Goal: Information Seeking & Learning: Learn about a topic

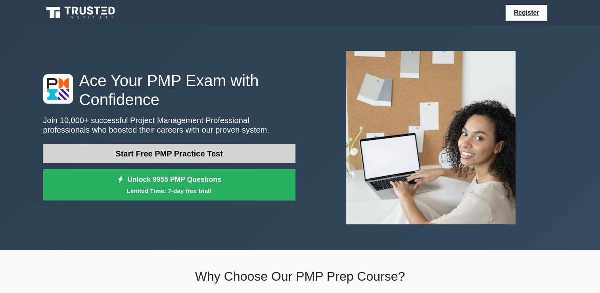
click at [165, 151] on link "Start Free PMP Practice Test" at bounding box center [169, 153] width 252 height 19
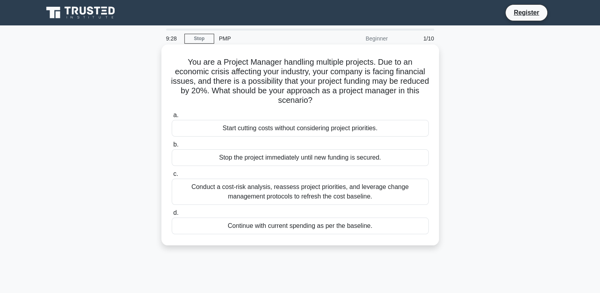
click at [311, 193] on div "Conduct a cost-risk analysis, reassess project priorities, and leverage change …" at bounding box center [300, 192] width 257 height 26
click at [172, 177] on input "c. Conduct a cost-risk analysis, reassess project priorities, and leverage chan…" at bounding box center [172, 173] width 0 height 5
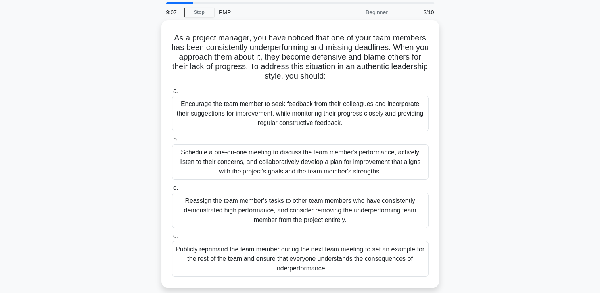
scroll to position [79, 0]
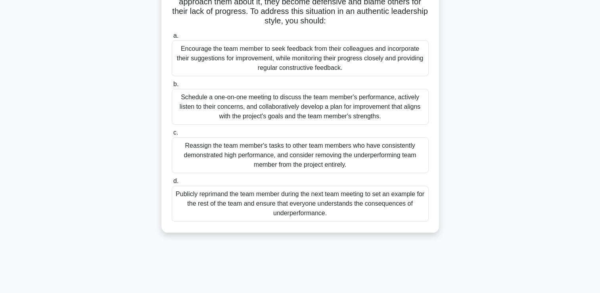
click at [273, 111] on div "Schedule a one-on-one meeting to discuss the team member's performance, activel…" at bounding box center [300, 107] width 257 height 36
click at [172, 87] on input "b. Schedule a one-on-one meeting to discuss the team member's performance, acti…" at bounding box center [172, 84] width 0 height 5
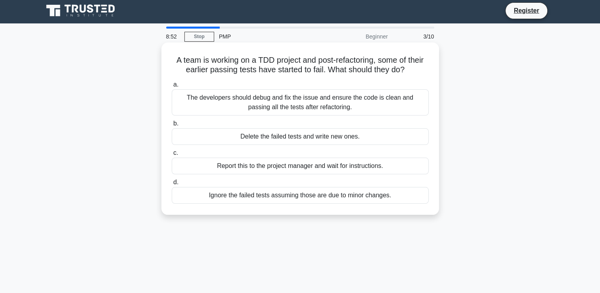
scroll to position [0, 0]
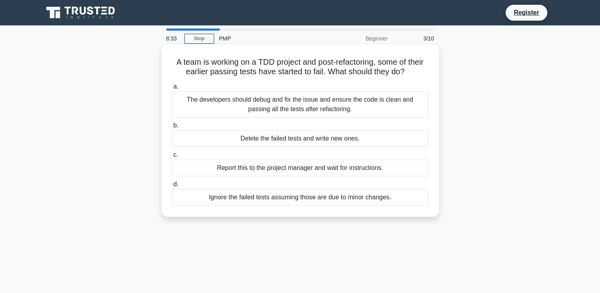
click at [355, 109] on div "The developers should debug and fix the issue and ensure the code is clean and …" at bounding box center [300, 104] width 257 height 26
click at [172, 89] on input "a. The developers should debug and fix the issue and ensure the code is clean a…" at bounding box center [172, 86] width 0 height 5
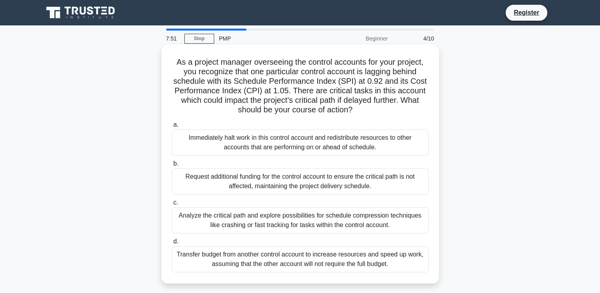
click at [277, 221] on div "Analyze the critical path and explore possibilities for schedule compression te…" at bounding box center [300, 220] width 257 height 26
click at [172, 205] on input "c. Analyze the critical path and explore possibilities for schedule compression…" at bounding box center [172, 202] width 0 height 5
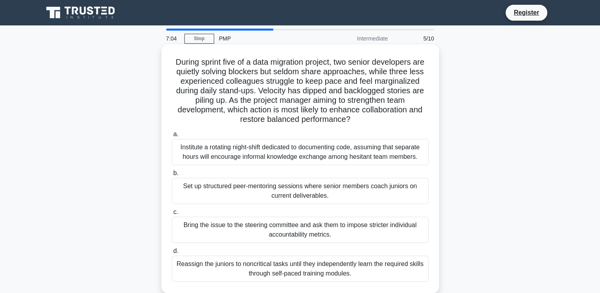
click at [231, 154] on div "Institute a rotating night-shift dedicated to documenting code, assuming that s…" at bounding box center [300, 152] width 257 height 26
click at [172, 137] on input "a. Institute a rotating night-shift dedicated to documenting code, assuming tha…" at bounding box center [172, 134] width 0 height 5
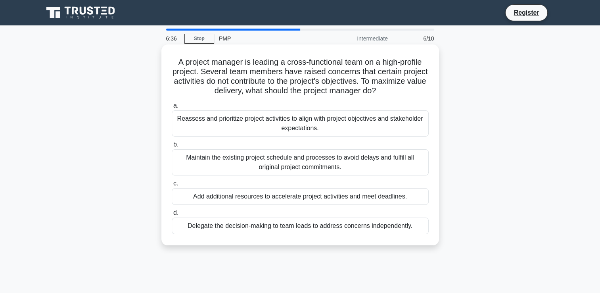
click at [238, 120] on div "Reassess and prioritize project activities to align with project objectives and…" at bounding box center [300, 123] width 257 height 26
click at [172, 108] on input "a. Reassess and prioritize project activities to align with project objectives …" at bounding box center [172, 105] width 0 height 5
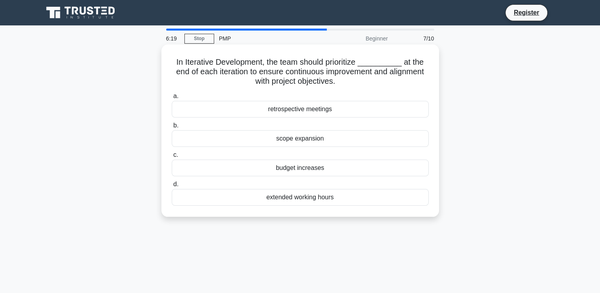
click at [261, 110] on div "retrospective meetings" at bounding box center [300, 109] width 257 height 17
click at [172, 99] on input "a. retrospective meetings" at bounding box center [172, 96] width 0 height 5
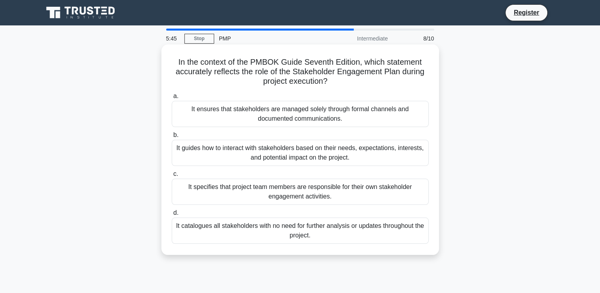
click at [236, 153] on div "It guides how to interact with stakeholders based on their needs, expectations,…" at bounding box center [300, 153] width 257 height 26
click at [172, 138] on input "b. It guides how to interact with stakeholders based on their needs, expectatio…" at bounding box center [172, 134] width 0 height 5
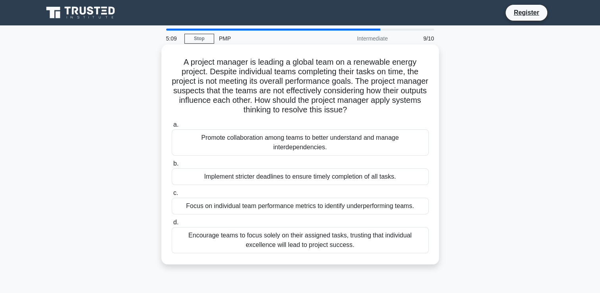
click at [263, 145] on div "Promote collaboration among teams to better understand and manage interdependen…" at bounding box center [300, 142] width 257 height 26
click at [172, 127] on input "a. Promote collaboration among teams to better understand and manage interdepen…" at bounding box center [172, 124] width 0 height 5
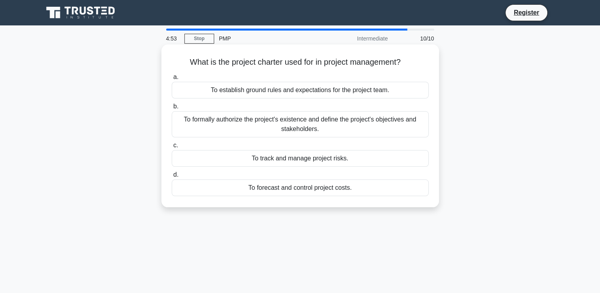
click at [256, 128] on div "To formally authorize the project's existence and define the project's objectiv…" at bounding box center [300, 124] width 257 height 26
click at [172, 109] on input "b. To formally authorize the project's existence and define the project's objec…" at bounding box center [172, 106] width 0 height 5
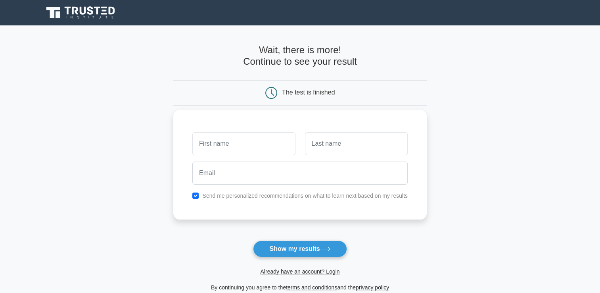
click at [253, 143] on input "text" at bounding box center [243, 143] width 103 height 23
type input "[DEMOGRAPHIC_DATA]"
type input "Bhokare"
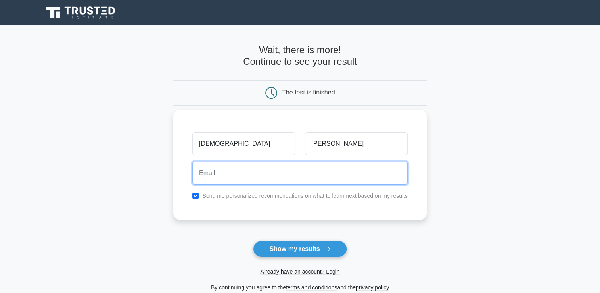
type input "ubhokare@gmail.com"
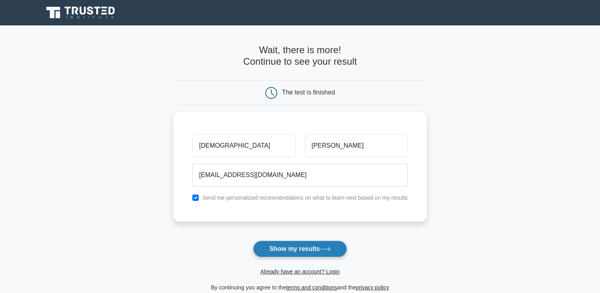
click at [300, 252] on button "Show my results" at bounding box center [300, 248] width 94 height 17
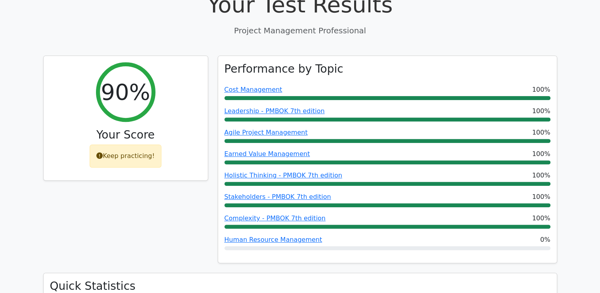
scroll to position [238, 0]
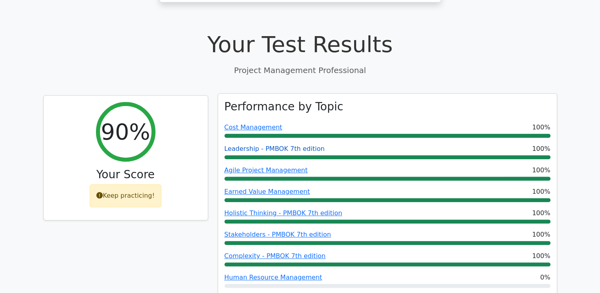
click at [271, 145] on link "Leadership - PMBOK 7th edition" at bounding box center [275, 149] width 100 height 8
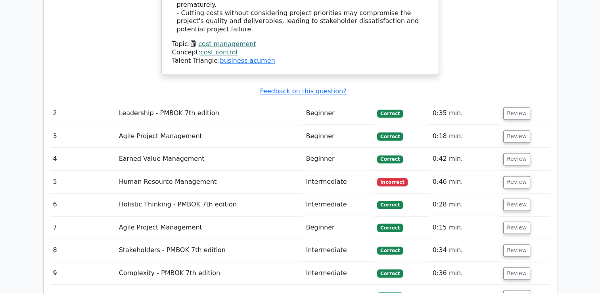
scroll to position [1150, 0]
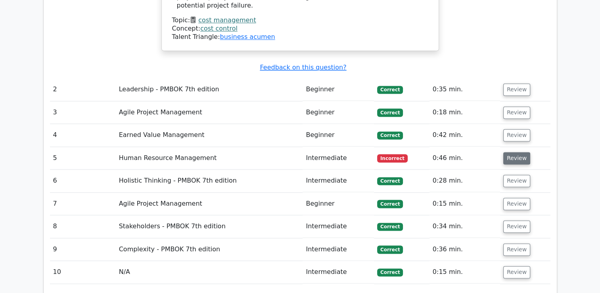
click at [509, 152] on button "Review" at bounding box center [516, 158] width 27 height 12
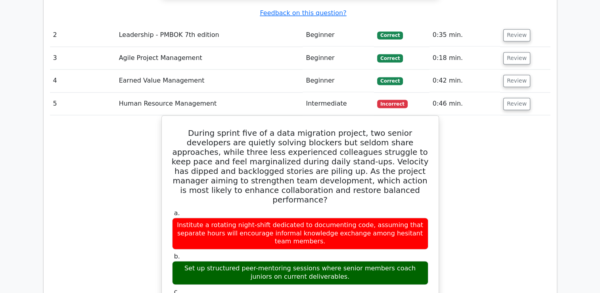
scroll to position [1230, 0]
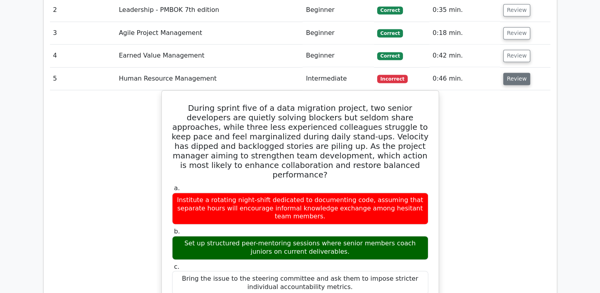
click at [512, 73] on button "Review" at bounding box center [516, 79] width 27 height 12
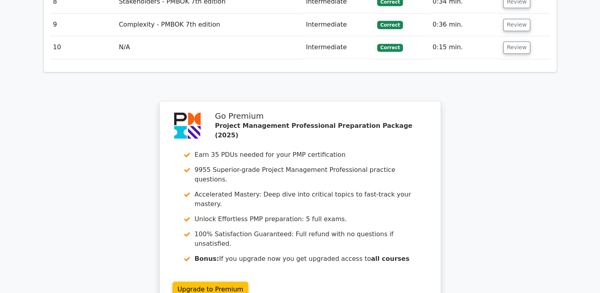
scroll to position [1388, 0]
